Goal: Task Accomplishment & Management: Complete application form

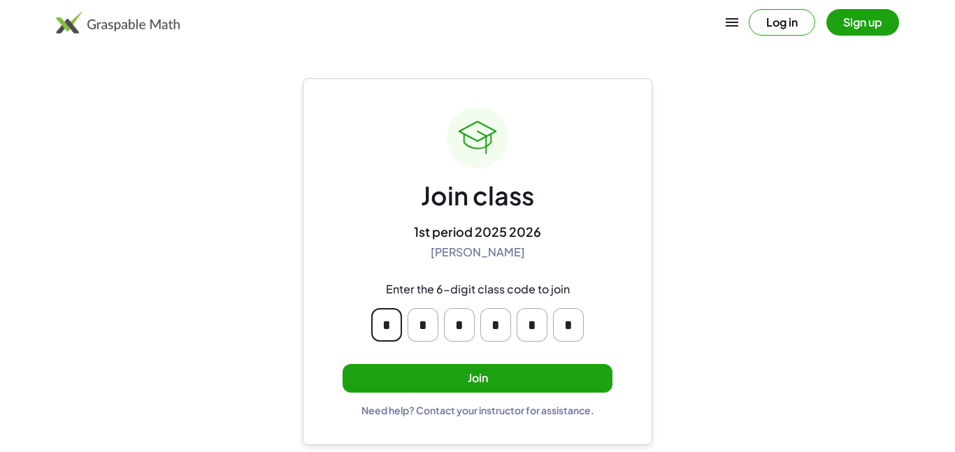
click at [397, 326] on input "*" at bounding box center [386, 325] width 31 height 34
type input "*"
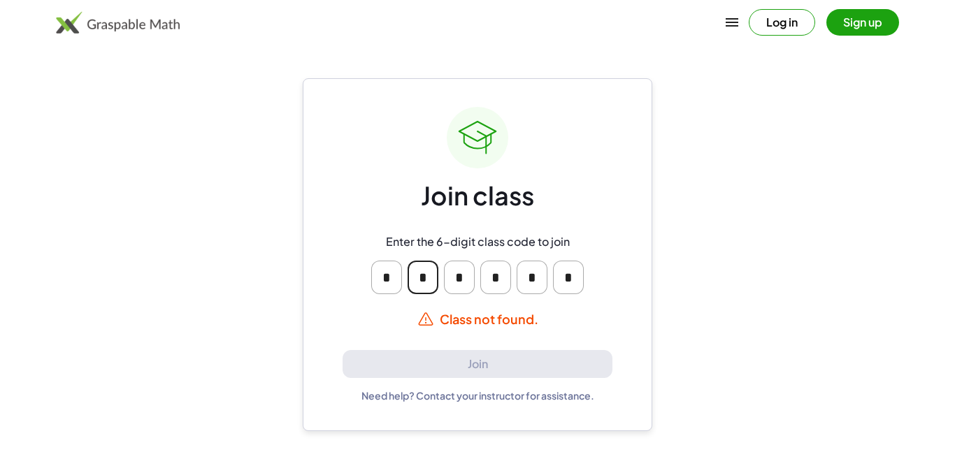
click at [429, 284] on input "*" at bounding box center [423, 278] width 31 height 34
type input "*"
click at [470, 273] on input "*" at bounding box center [459, 278] width 31 height 34
type input "*"
click at [504, 275] on input "*" at bounding box center [495, 278] width 31 height 34
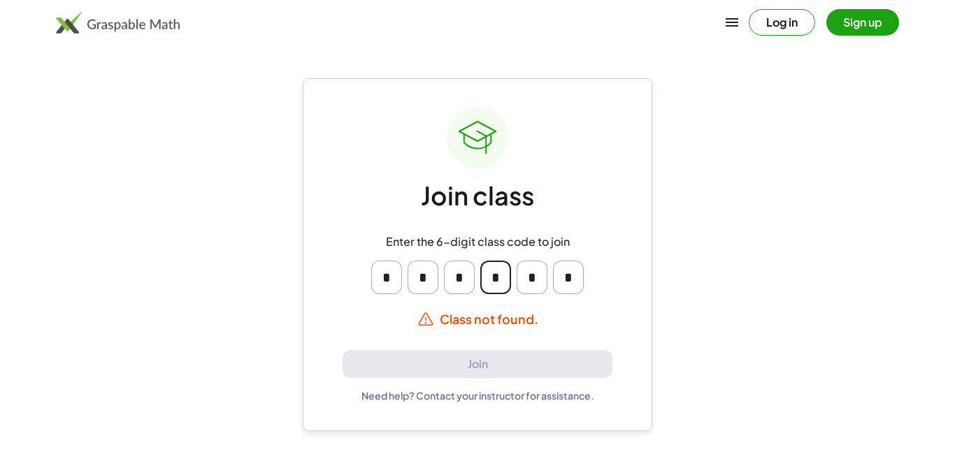
type input "*"
click at [536, 274] on input "*" at bounding box center [532, 278] width 31 height 34
type input "*"
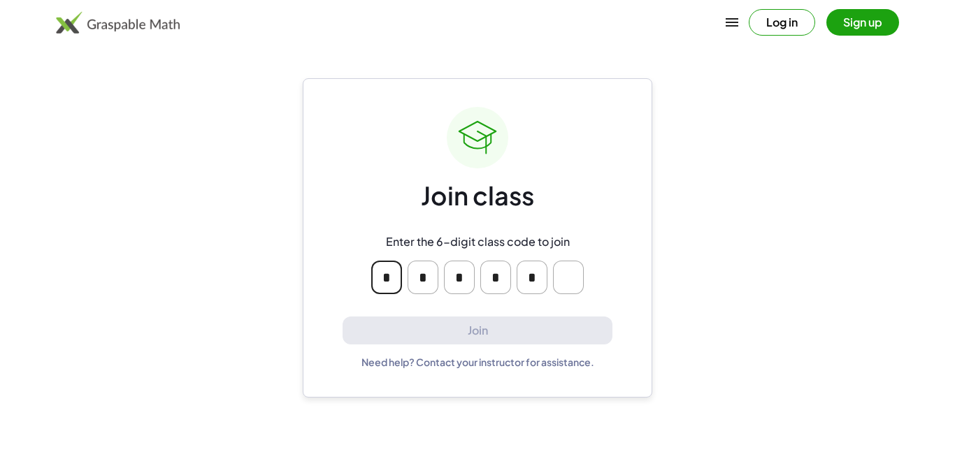
click at [545, 278] on input "*" at bounding box center [532, 278] width 31 height 34
click at [628, 285] on div "Join class Enter the 6-digit class code to join * * * * Join Need help? Contact…" at bounding box center [478, 238] width 350 height 320
click at [538, 287] on input "Please enter OTP character 5" at bounding box center [532, 278] width 31 height 34
type input "*"
click at [560, 280] on input "Please enter OTP character 6" at bounding box center [568, 278] width 31 height 34
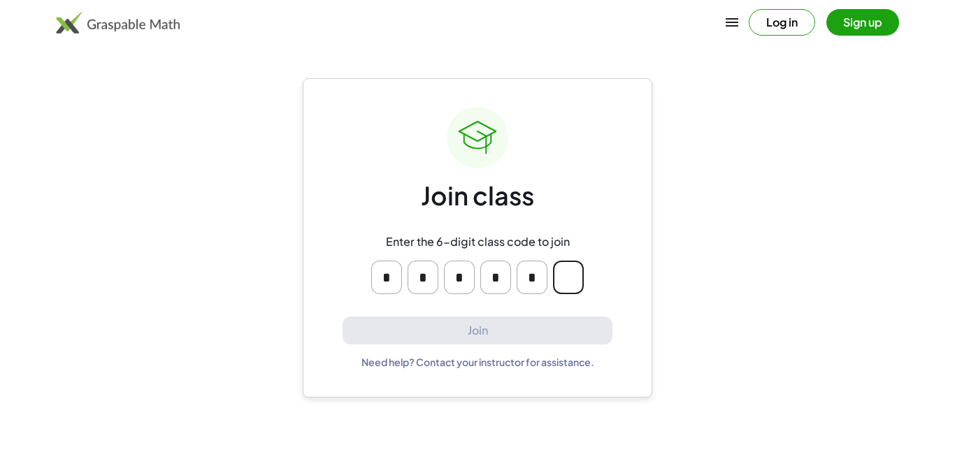
type input "*"
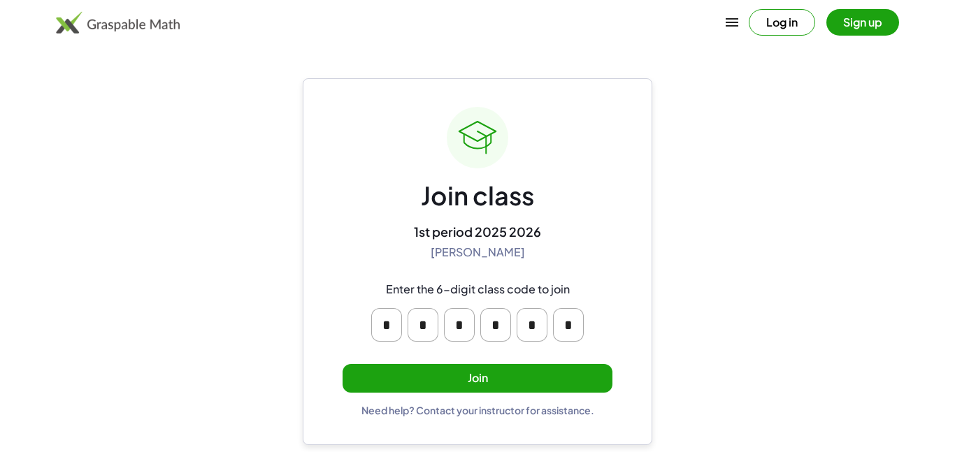
click at [468, 370] on button "Join" at bounding box center [478, 378] width 270 height 29
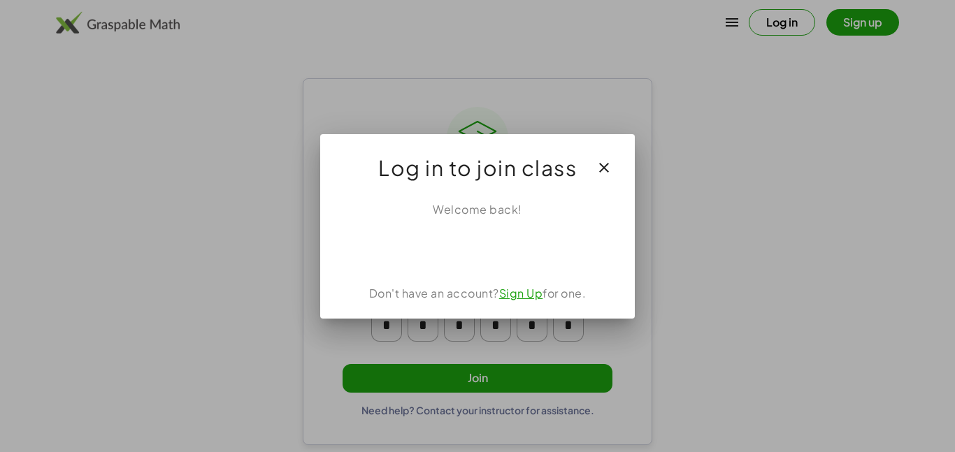
click at [530, 292] on link "Sign Up" at bounding box center [521, 293] width 44 height 15
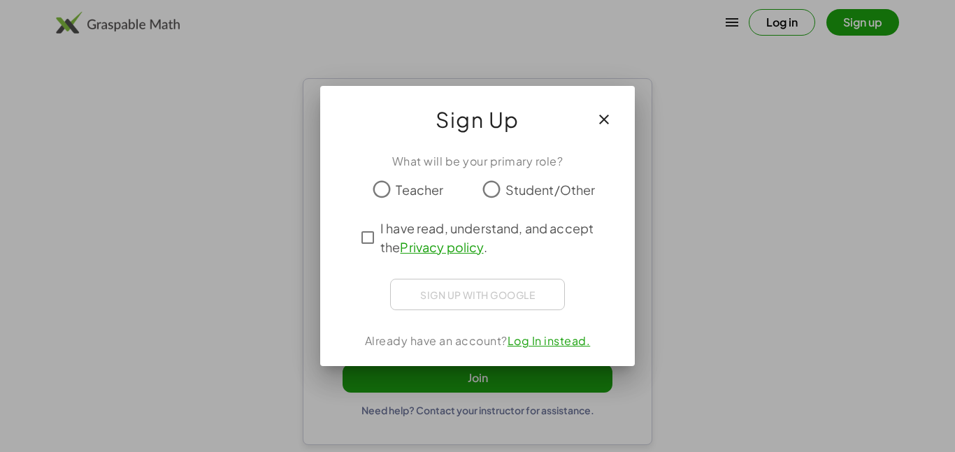
click at [512, 196] on span "Student/Other" at bounding box center [550, 189] width 90 height 19
click at [514, 222] on span "I have read, understand, and accept the Privacy policy ." at bounding box center [490, 238] width 220 height 38
